Goal: Information Seeking & Learning: Learn about a topic

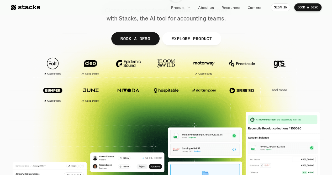
scroll to position [79, 0]
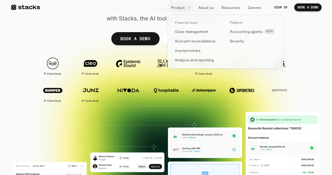
click at [185, 9] on link "Product" at bounding box center [181, 7] width 26 height 9
click at [194, 40] on p "Account reconciliations" at bounding box center [195, 41] width 41 height 6
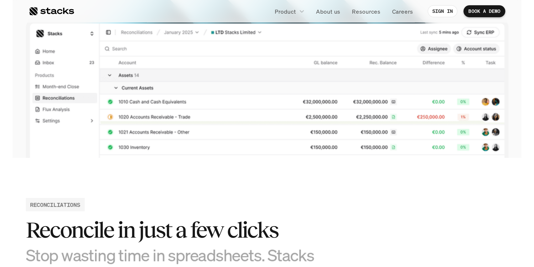
scroll to position [79, 0]
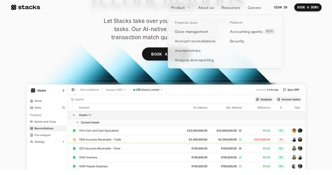
click at [181, 4] on link "Product" at bounding box center [181, 7] width 26 height 9
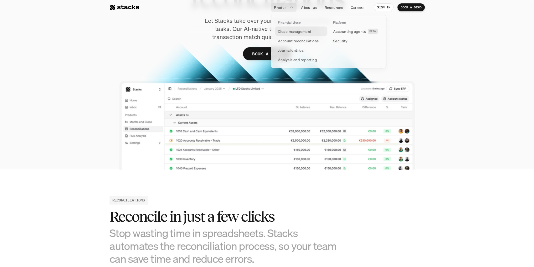
click at [291, 30] on p "Close management" at bounding box center [295, 32] width 34 height 6
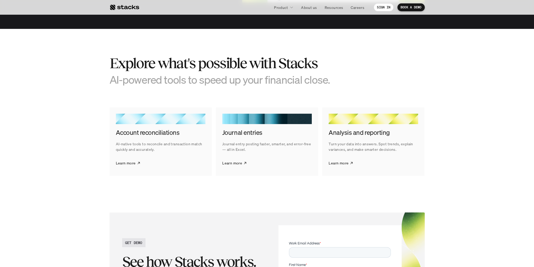
scroll to position [709, 0]
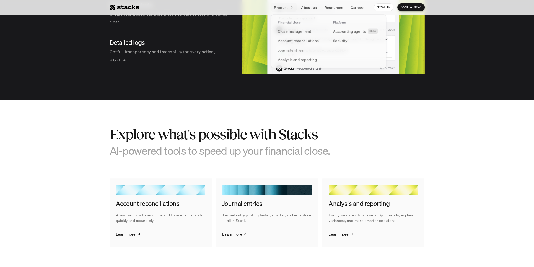
click at [285, 10] on div at bounding box center [329, 36] width 116 height 66
click at [289, 41] on p "Account reconciliations" at bounding box center [298, 41] width 41 height 6
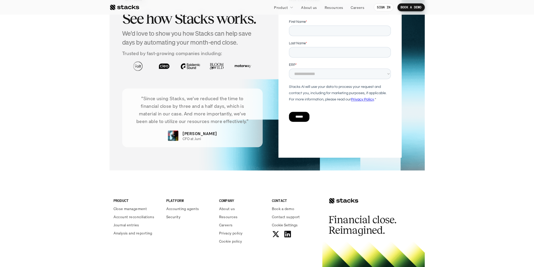
scroll to position [1259, 0]
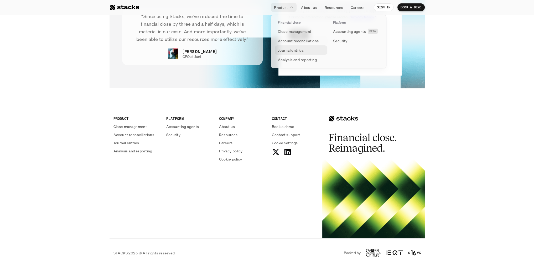
click at [297, 49] on p "Journal entries" at bounding box center [291, 51] width 26 height 6
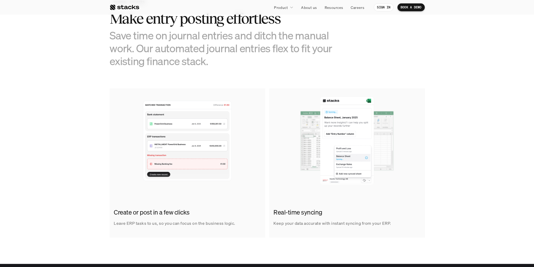
scroll to position [289, 0]
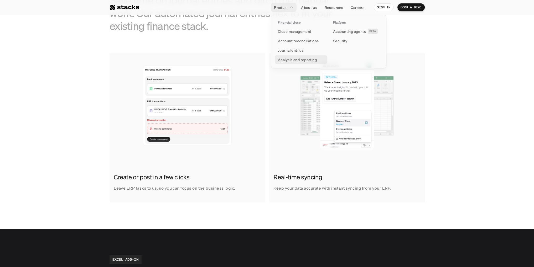
click at [292, 59] on p "Analysis and reporting" at bounding box center [297, 60] width 39 height 6
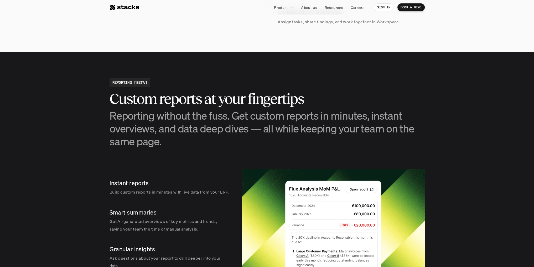
scroll to position [683, 0]
